Goal: Transaction & Acquisition: Purchase product/service

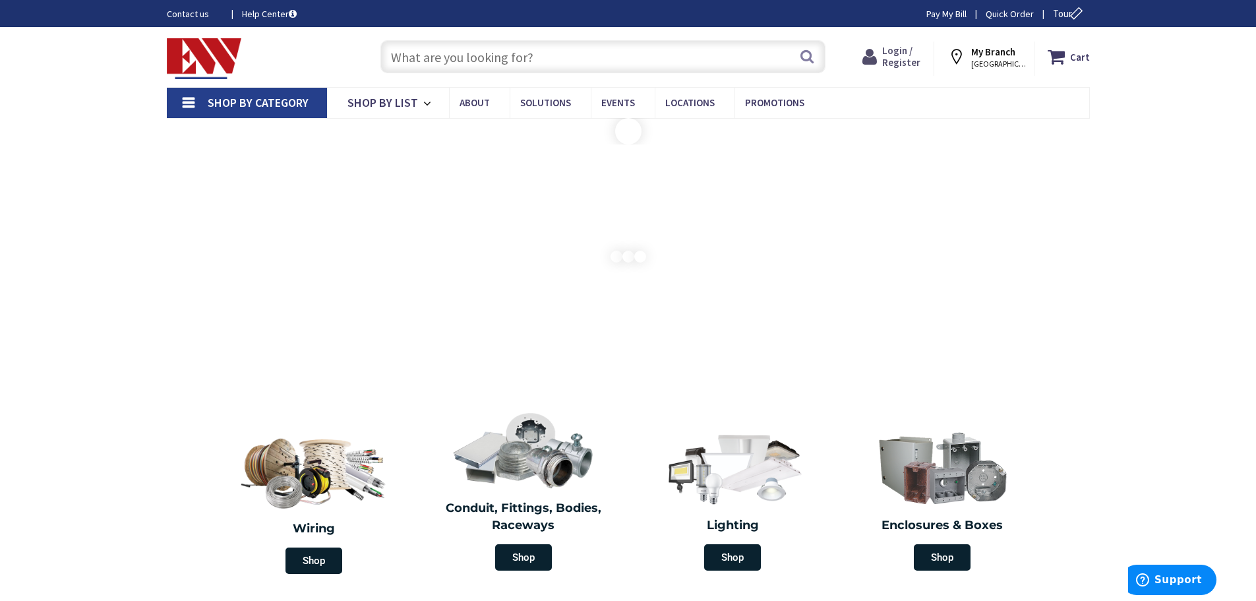
click at [904, 54] on span "Login / Register" at bounding box center [901, 56] width 38 height 24
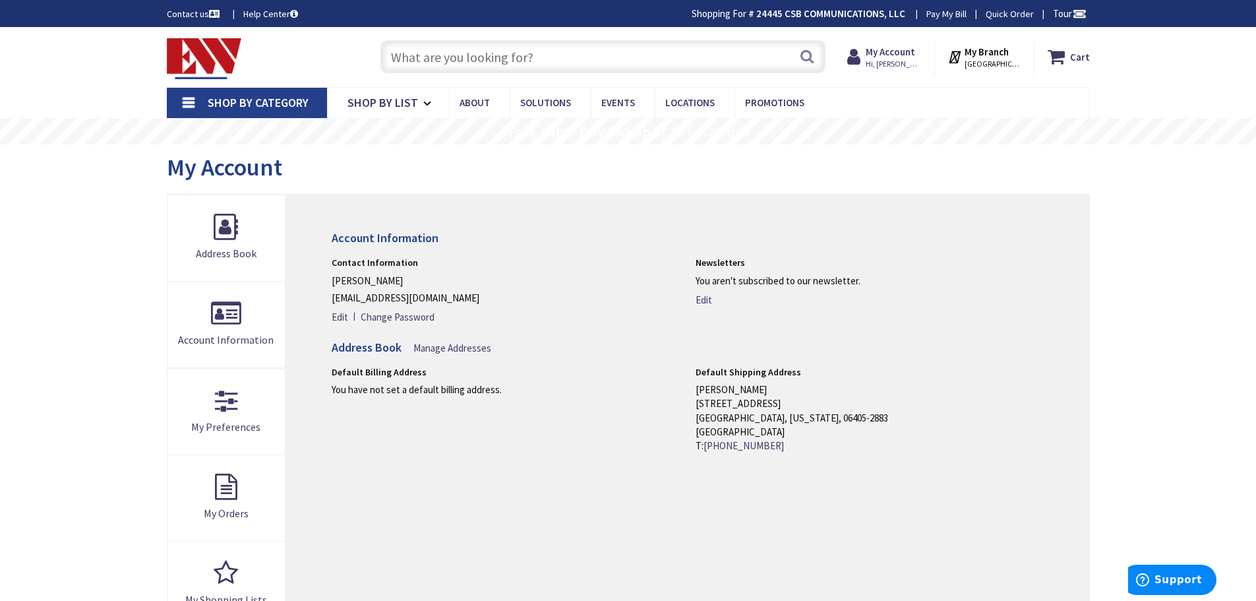
click at [259, 101] on span "Shop By Category" at bounding box center [258, 102] width 101 height 15
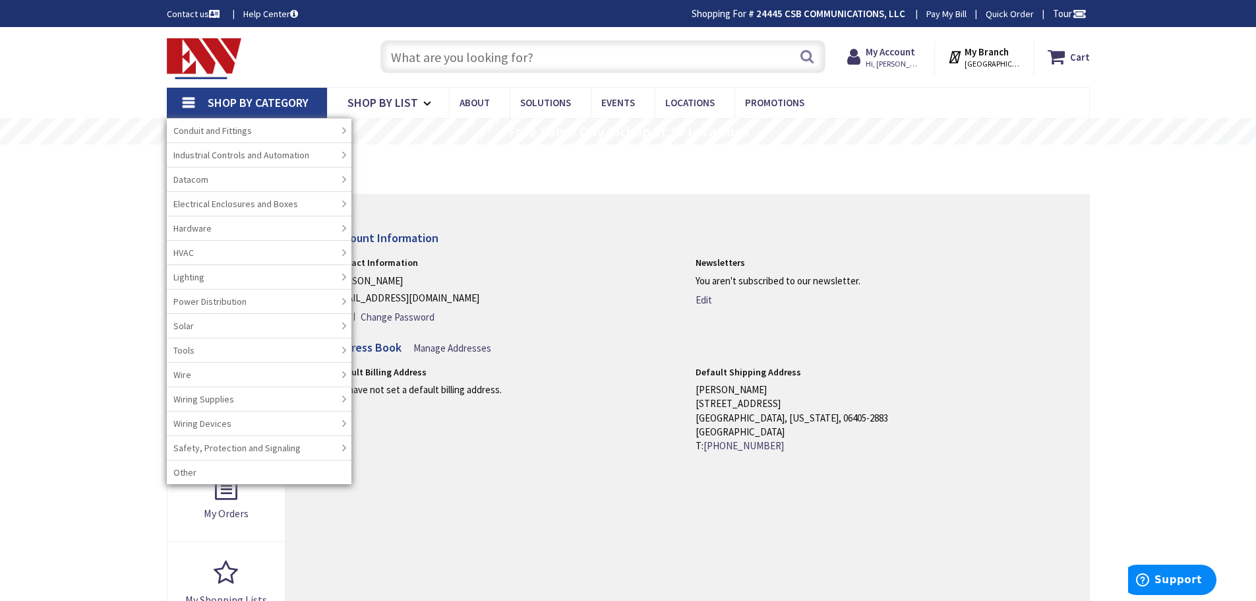
click at [259, 101] on span "Shop By Category" at bounding box center [258, 102] width 101 height 15
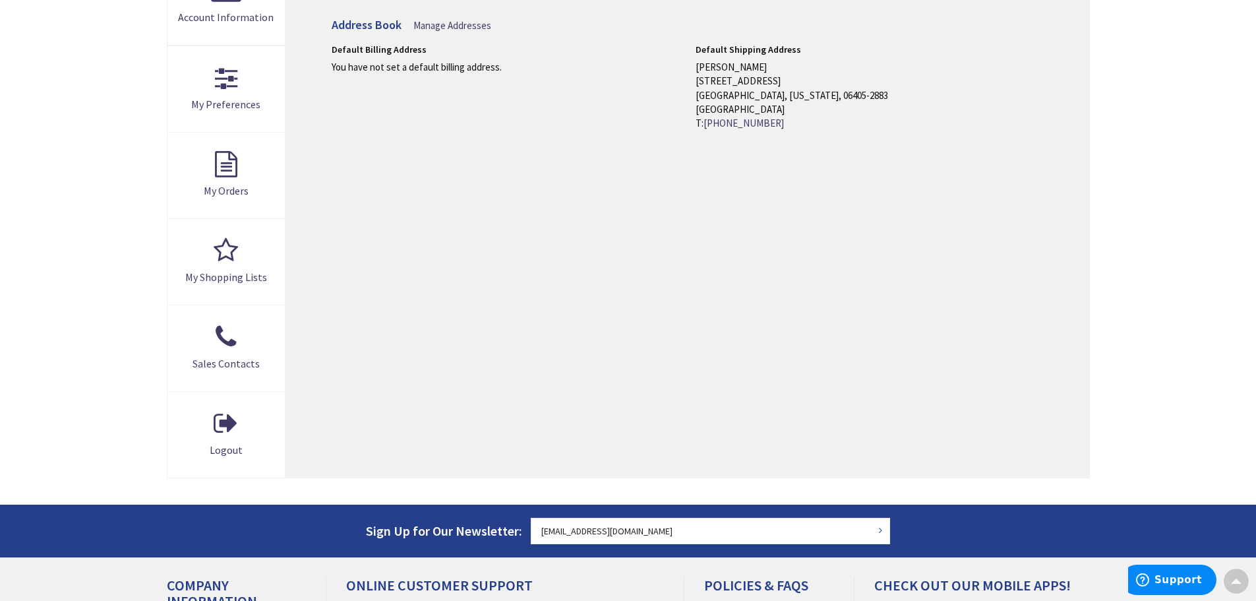
scroll to position [198, 0]
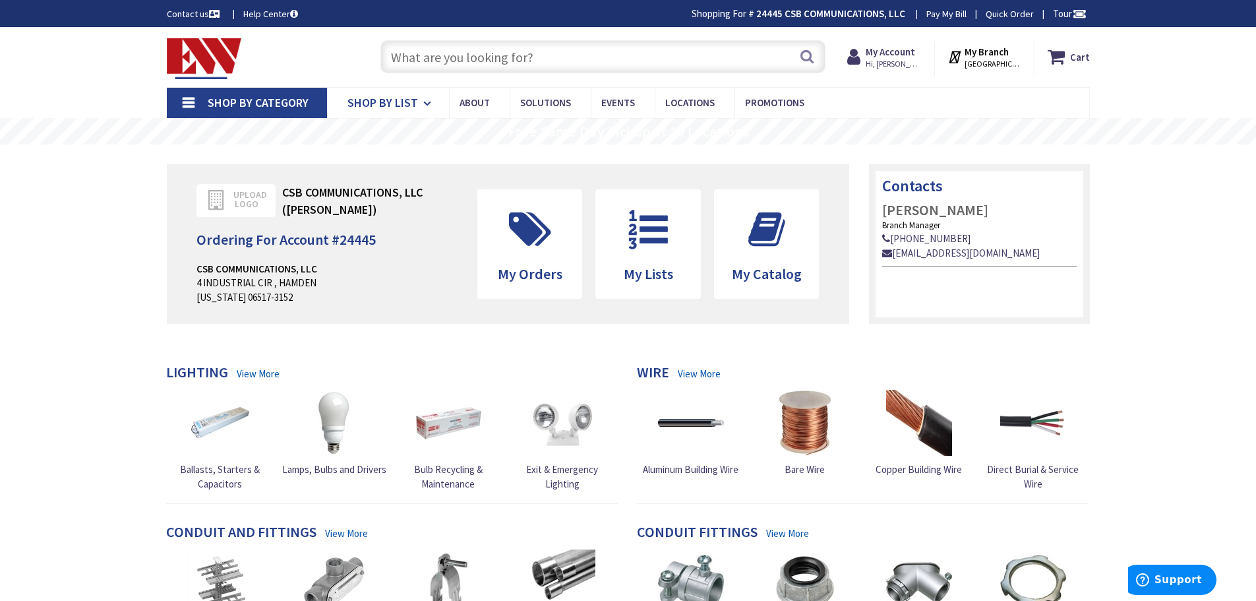
click at [396, 102] on span "Shop By List" at bounding box center [382, 102] width 71 height 15
click at [411, 55] on input "text" at bounding box center [602, 56] width 445 height 33
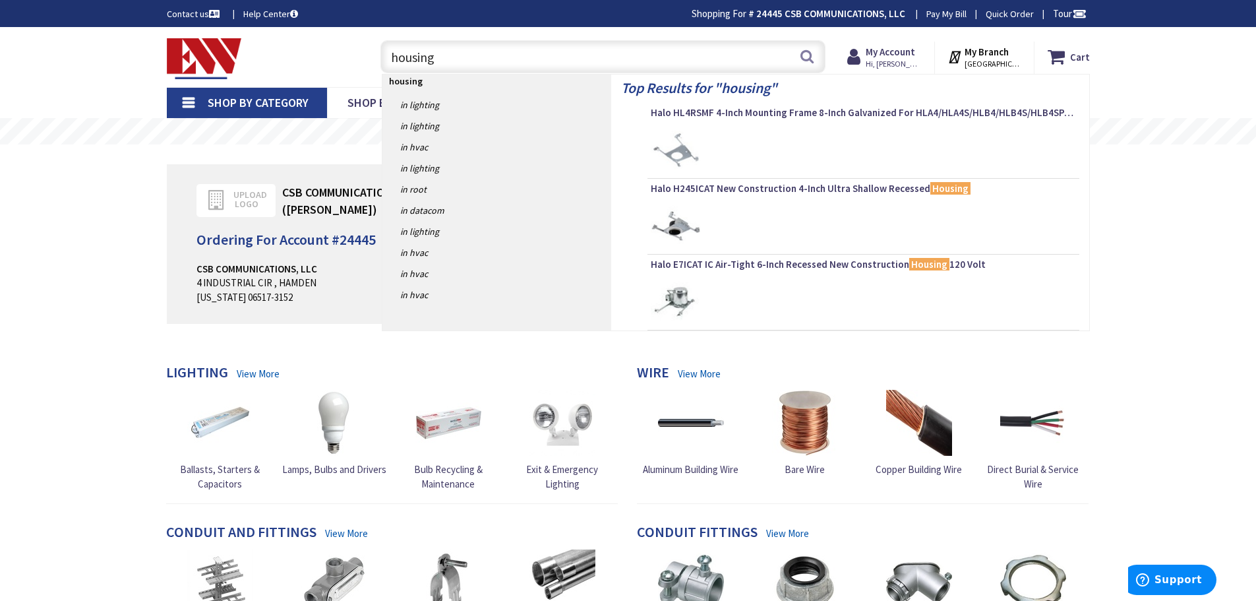
type input "housings"
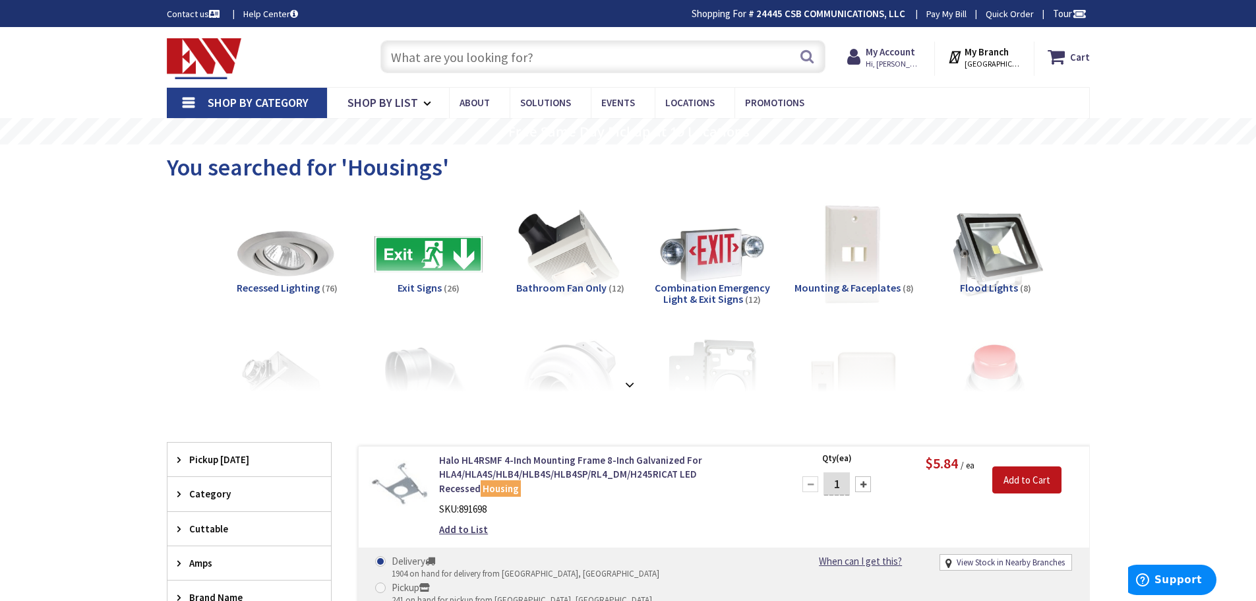
click at [245, 98] on span "Shop By Category" at bounding box center [258, 102] width 101 height 15
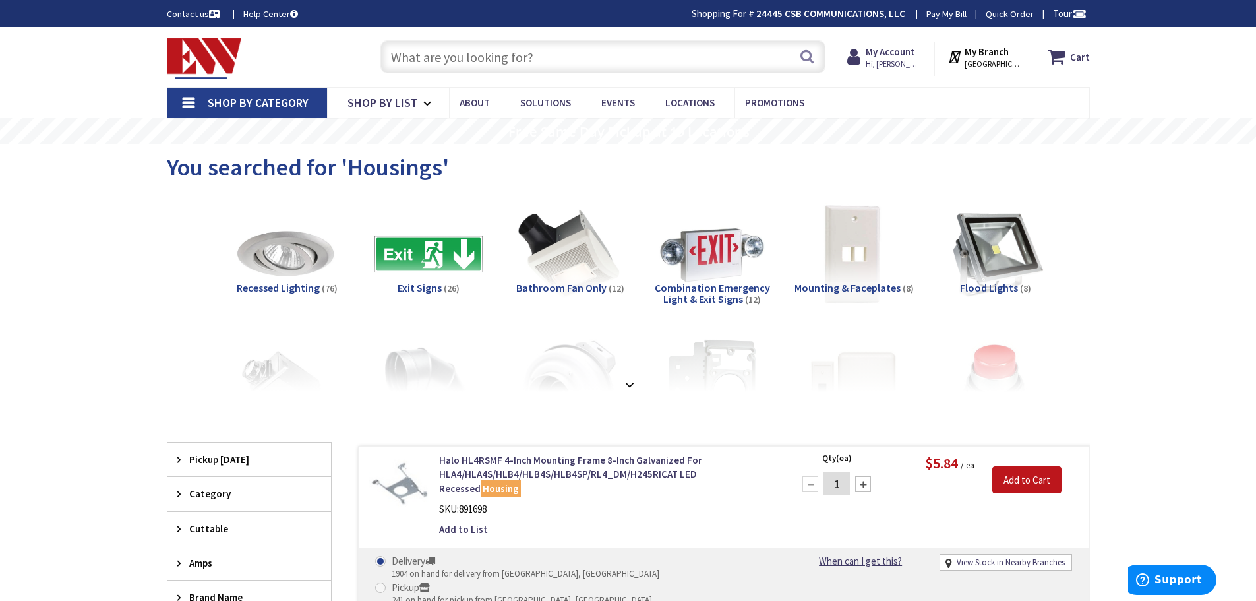
click at [405, 53] on input "text" at bounding box center [602, 56] width 445 height 33
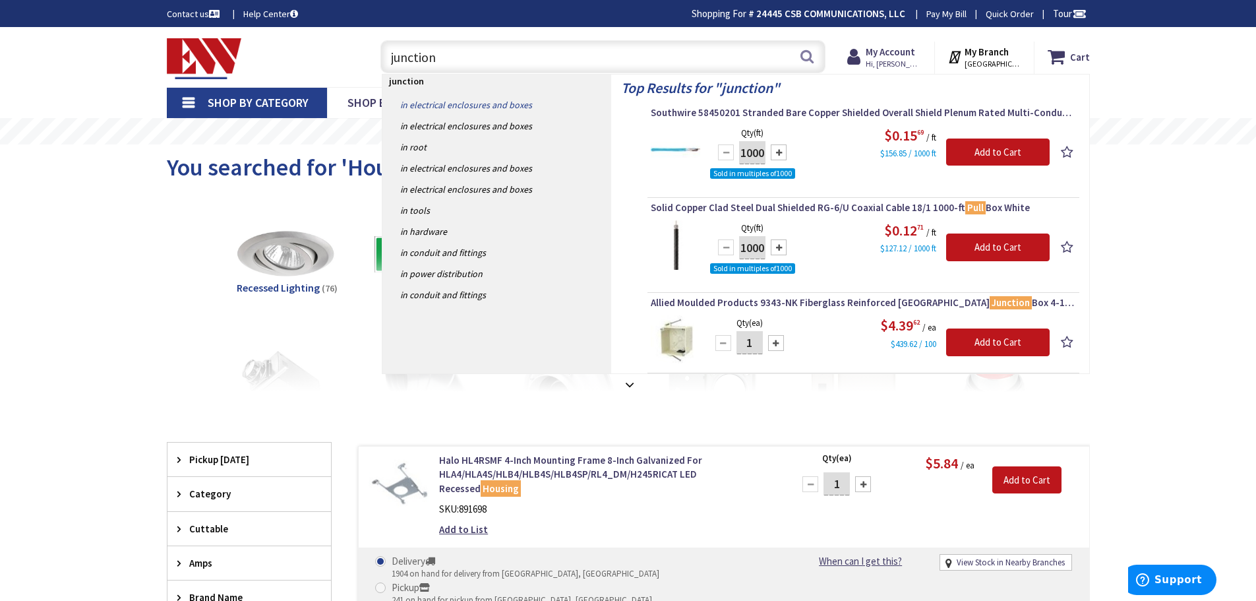
type input "junction"
click at [457, 104] on link "in Electrical Enclosures and Boxes" at bounding box center [496, 104] width 229 height 21
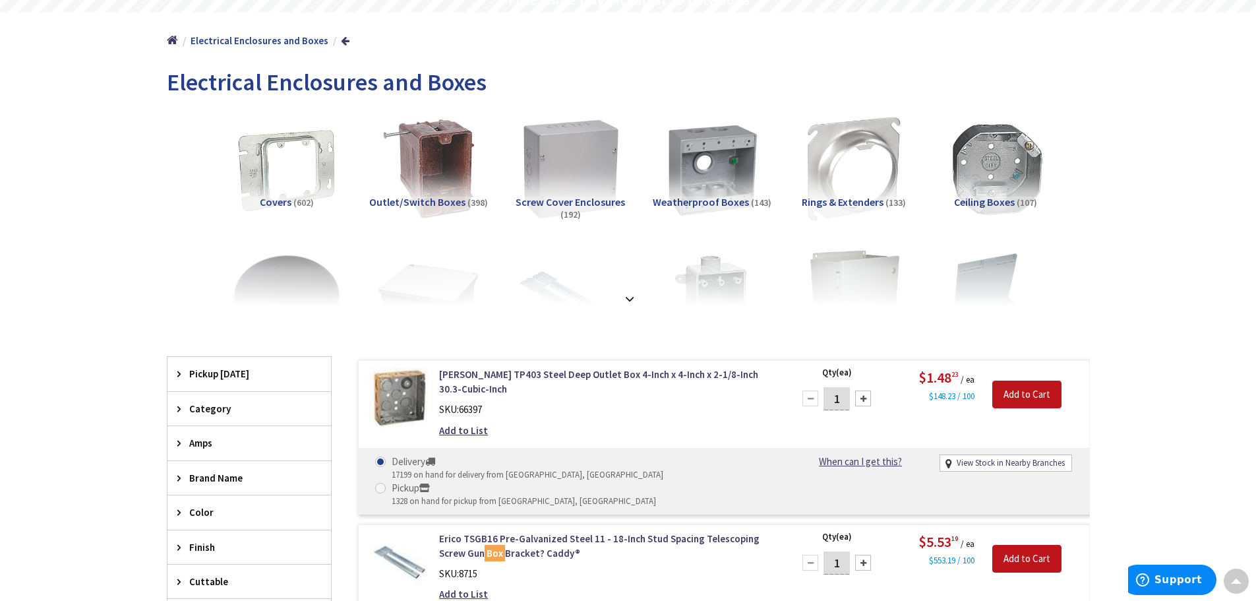
click at [588, 166] on img at bounding box center [569, 168] width 119 height 119
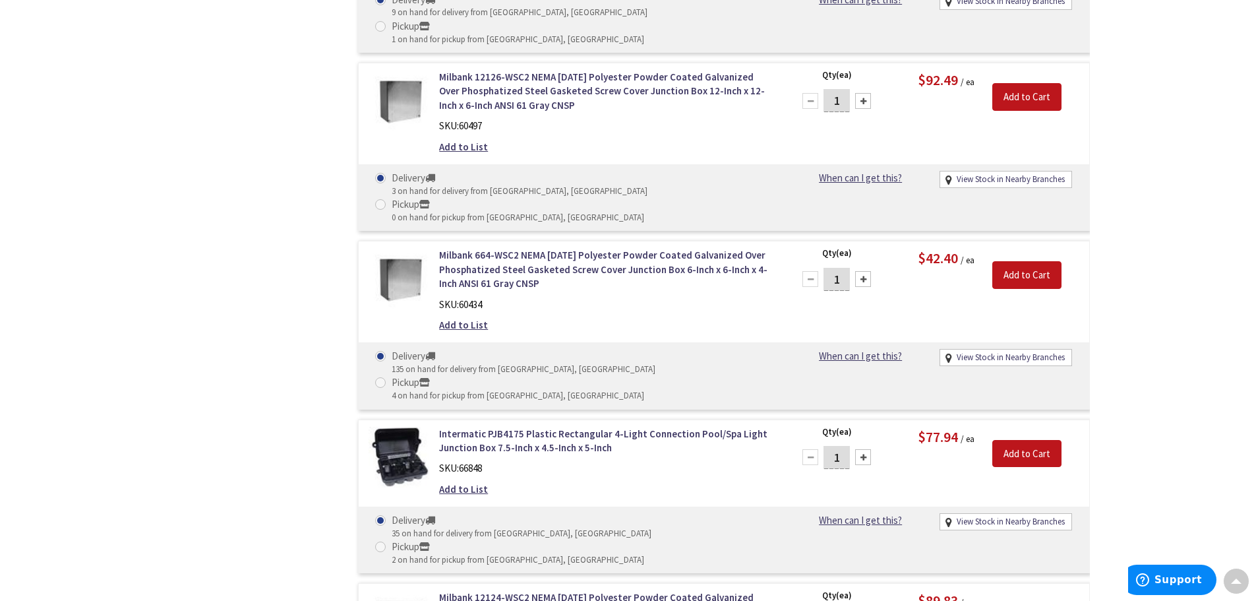
scroll to position [4157, 0]
